Goal: Browse casually

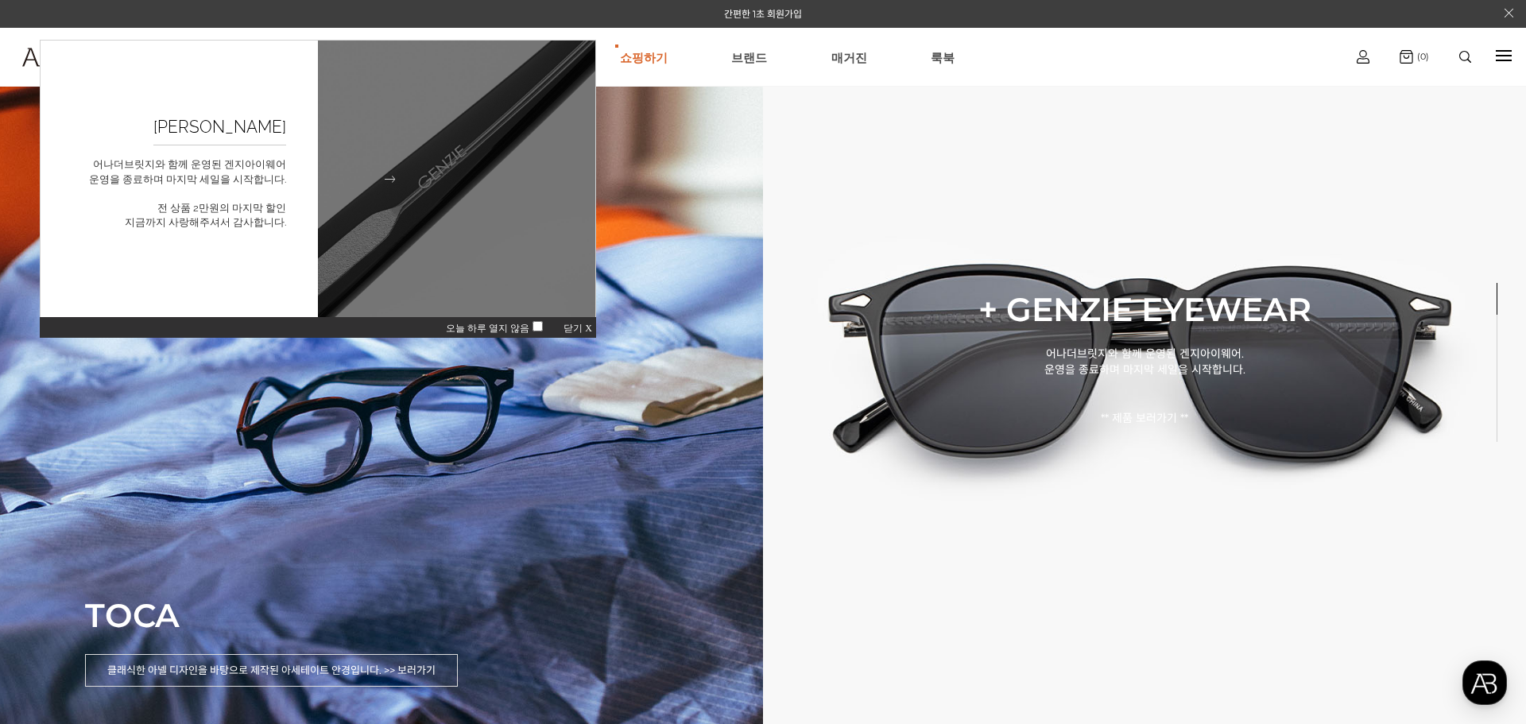
click at [471, 258] on img at bounding box center [457, 179] width 305 height 305
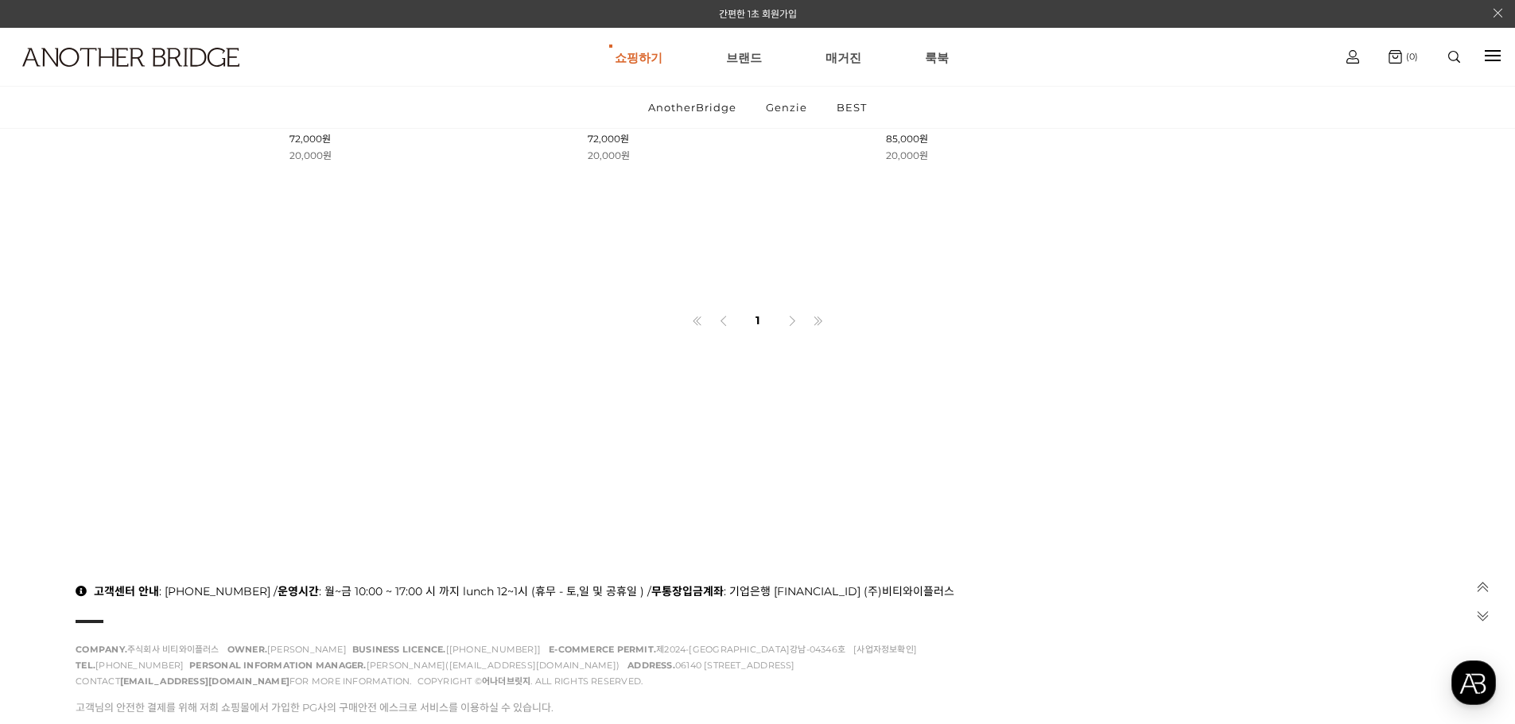
scroll to position [5894, 0]
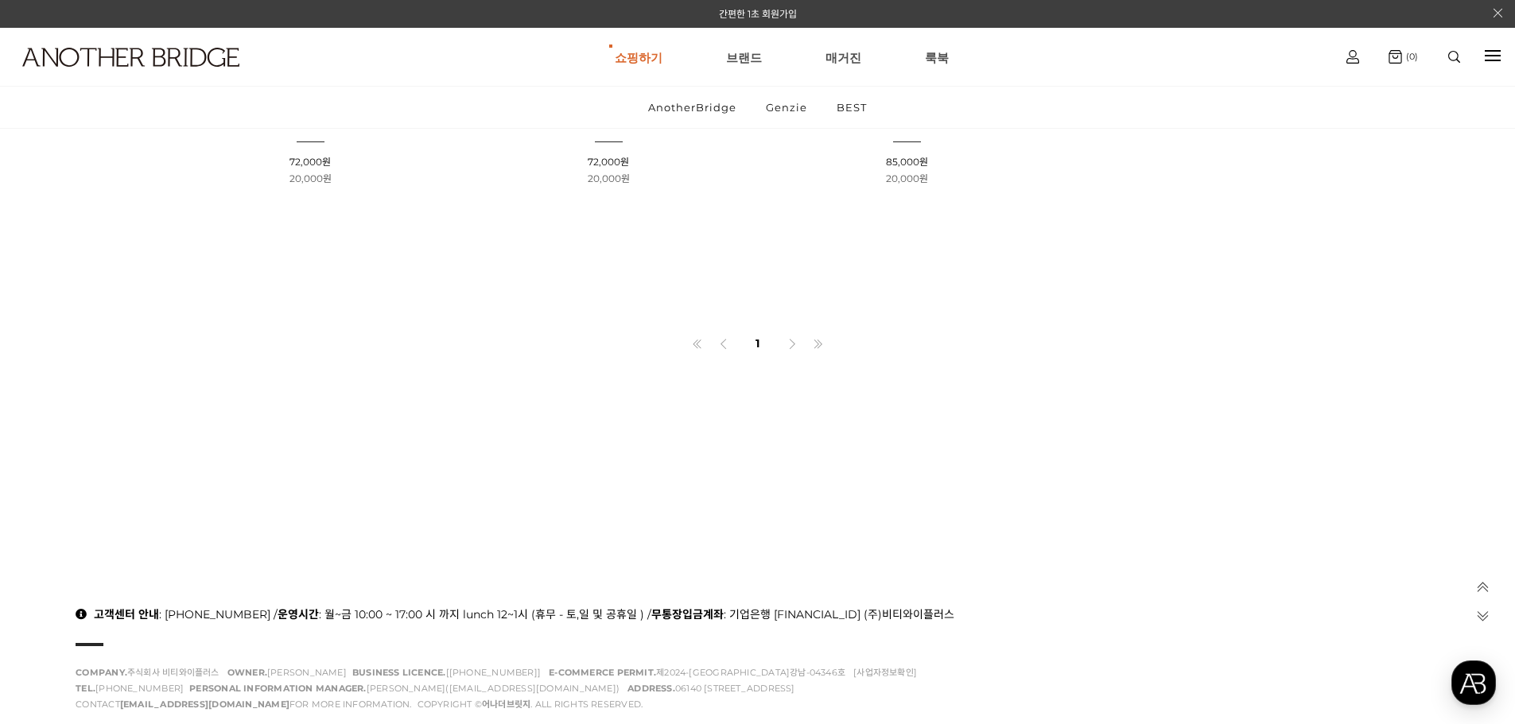
drag, startPoint x: 1468, startPoint y: 258, endPoint x: 1503, endPoint y: 349, distance: 98.2
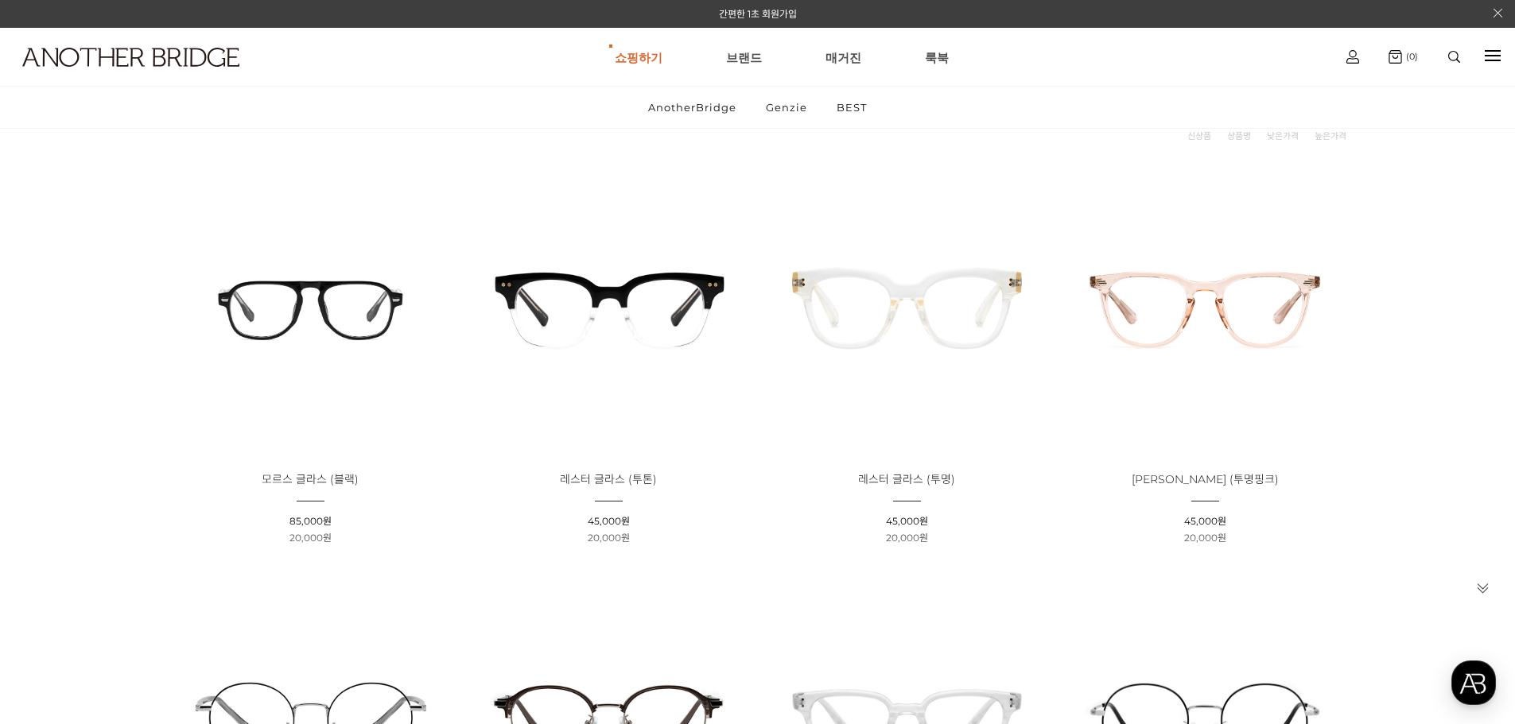
scroll to position [60, 0]
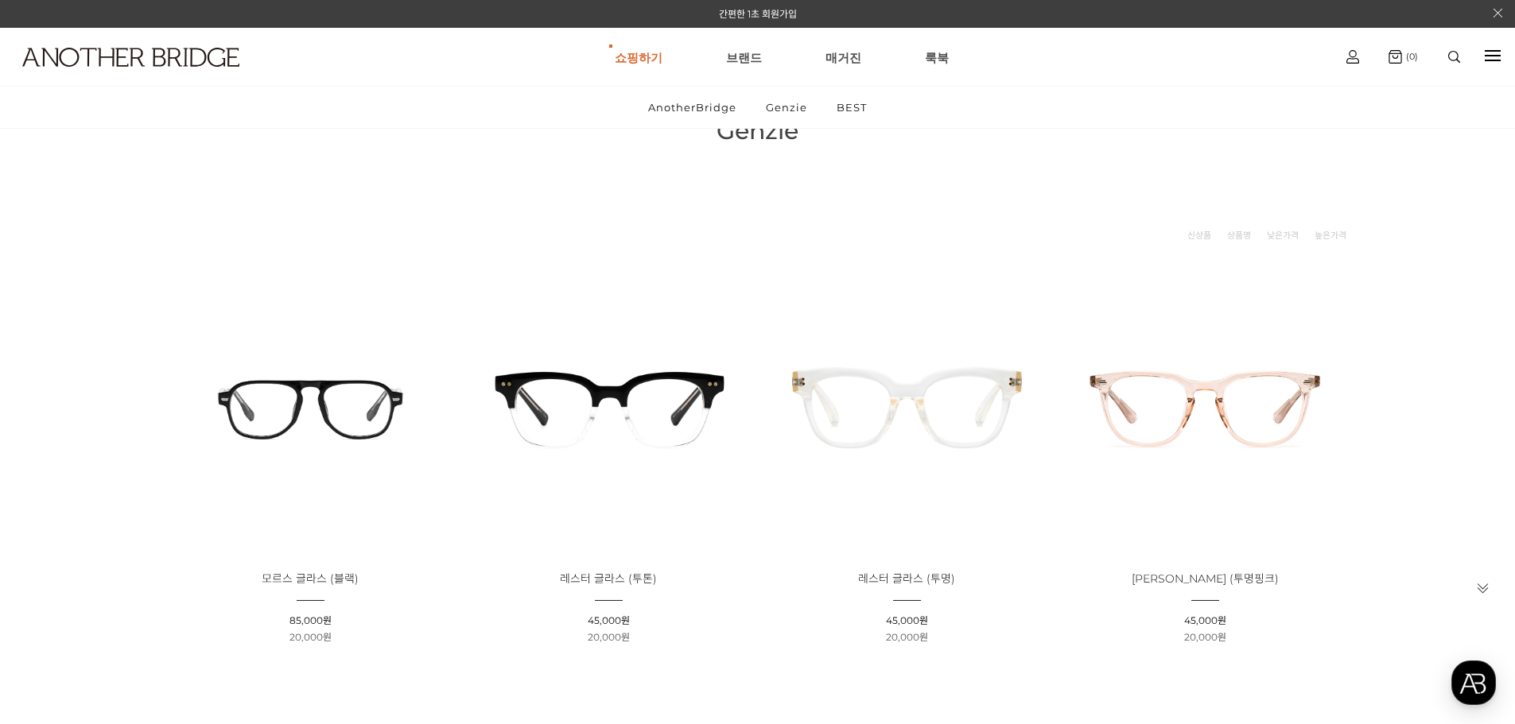
click at [1466, 34] on div "쇼핑하기 AnotherBridge Genzie BEST 브랜드 매거진 룩북 로그인하기 로그인 간편회원가입 마이페이지 주문조회 (0)" at bounding box center [757, 57] width 1515 height 58
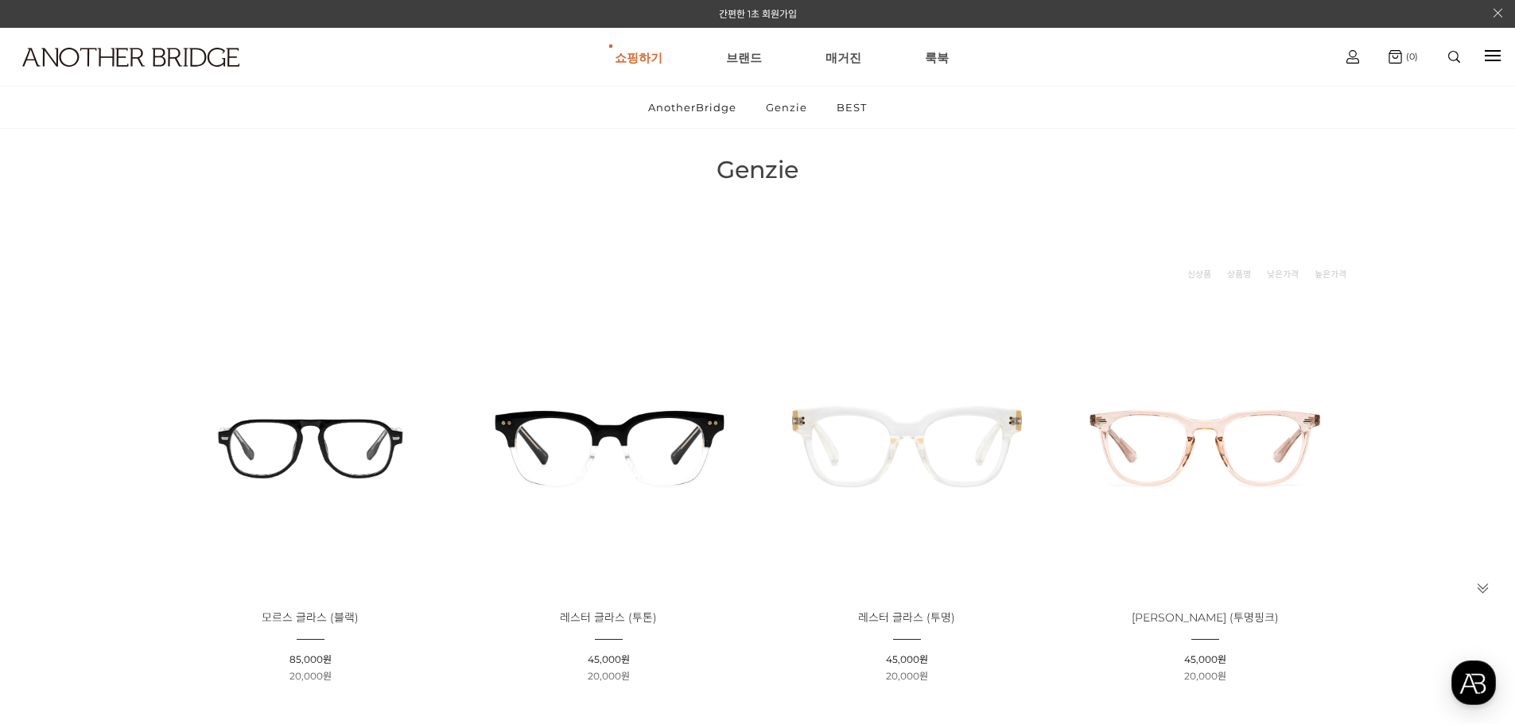
scroll to position [0, 0]
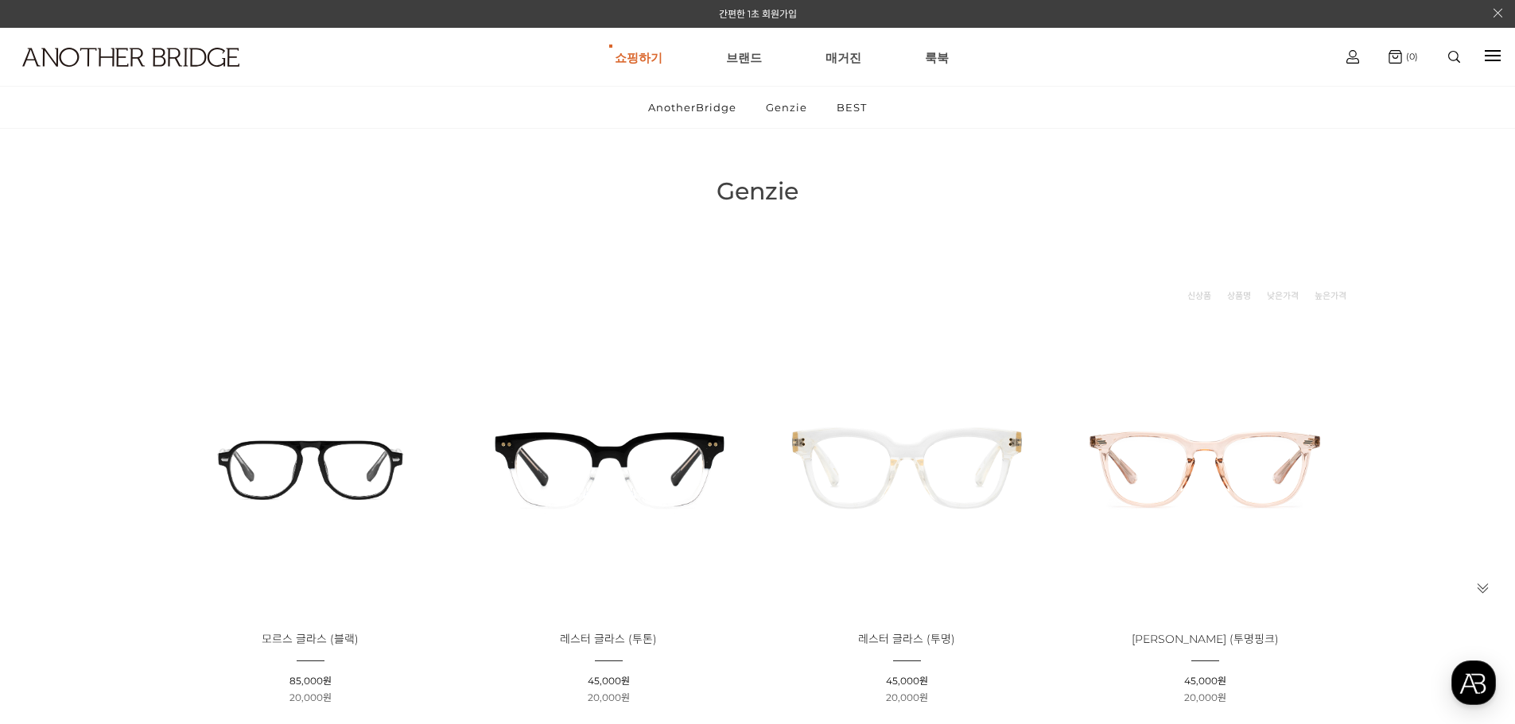
click at [125, 45] on h1 at bounding box center [117, 57] width 235 height 58
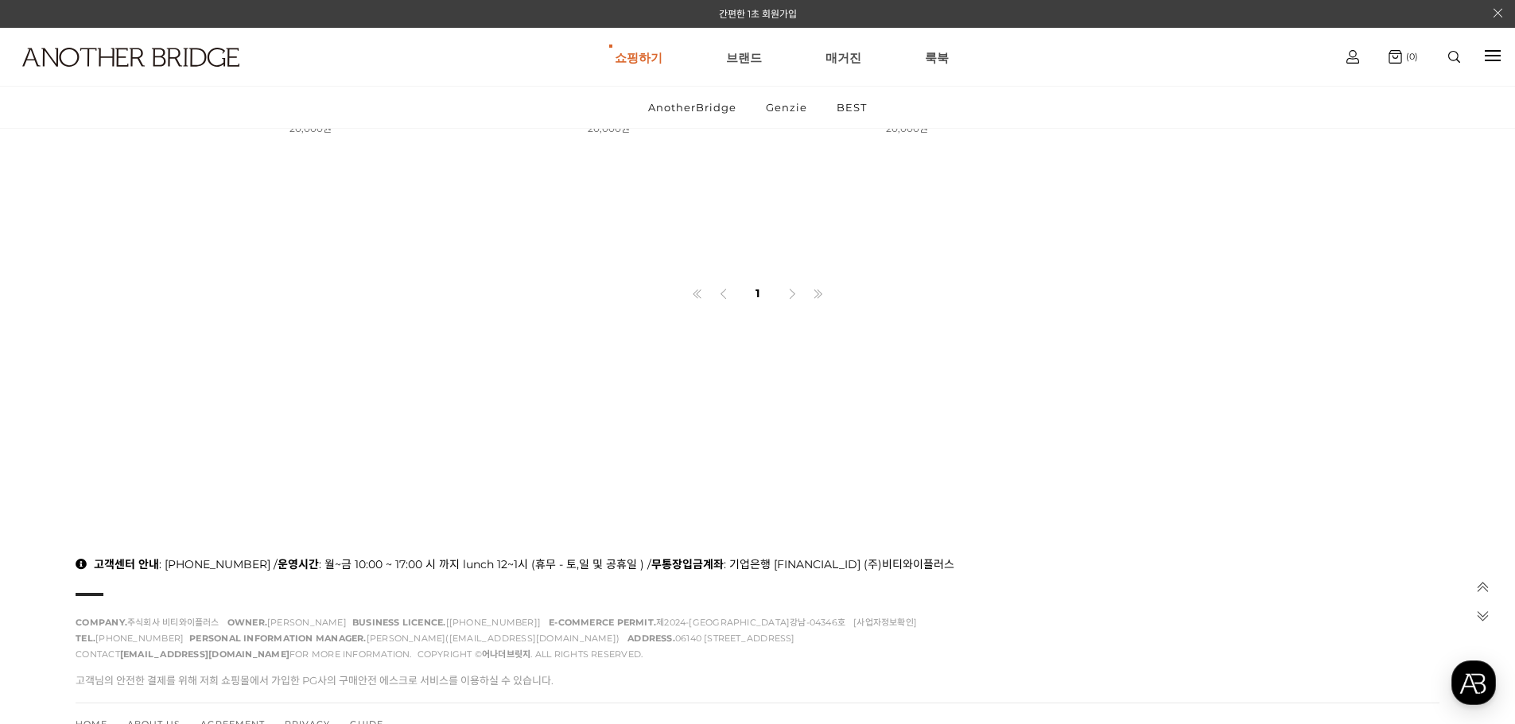
scroll to position [6003, 0]
